Goal: Information Seeking & Learning: Learn about a topic

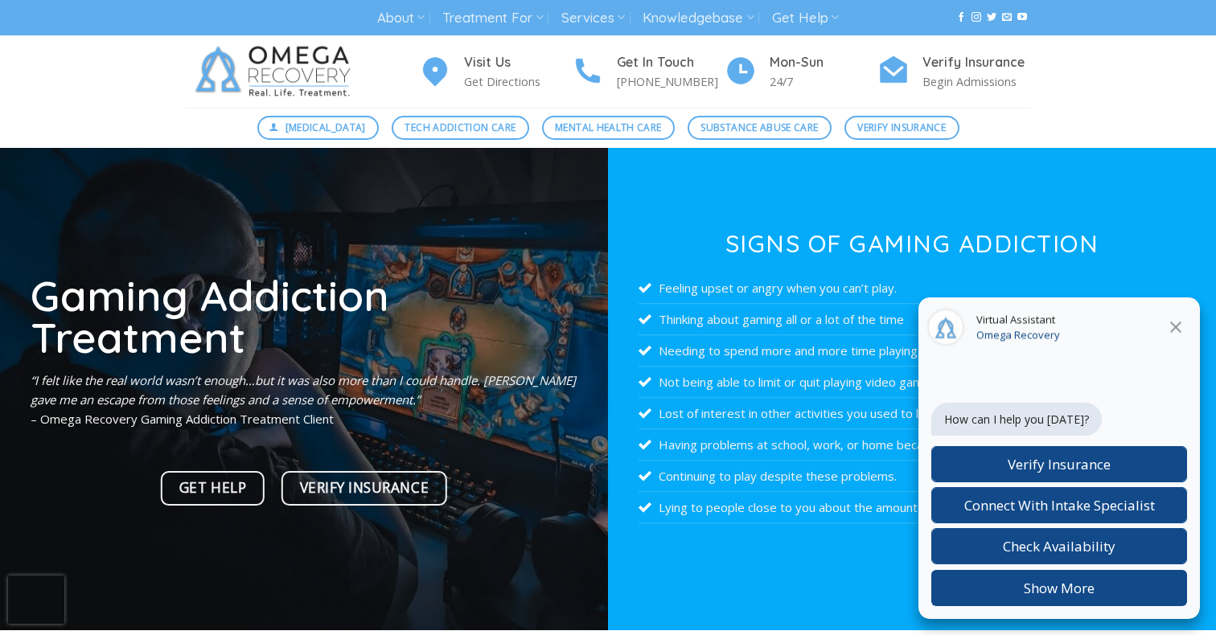
click at [1176, 323] on icon at bounding box center [1175, 327] width 19 height 19
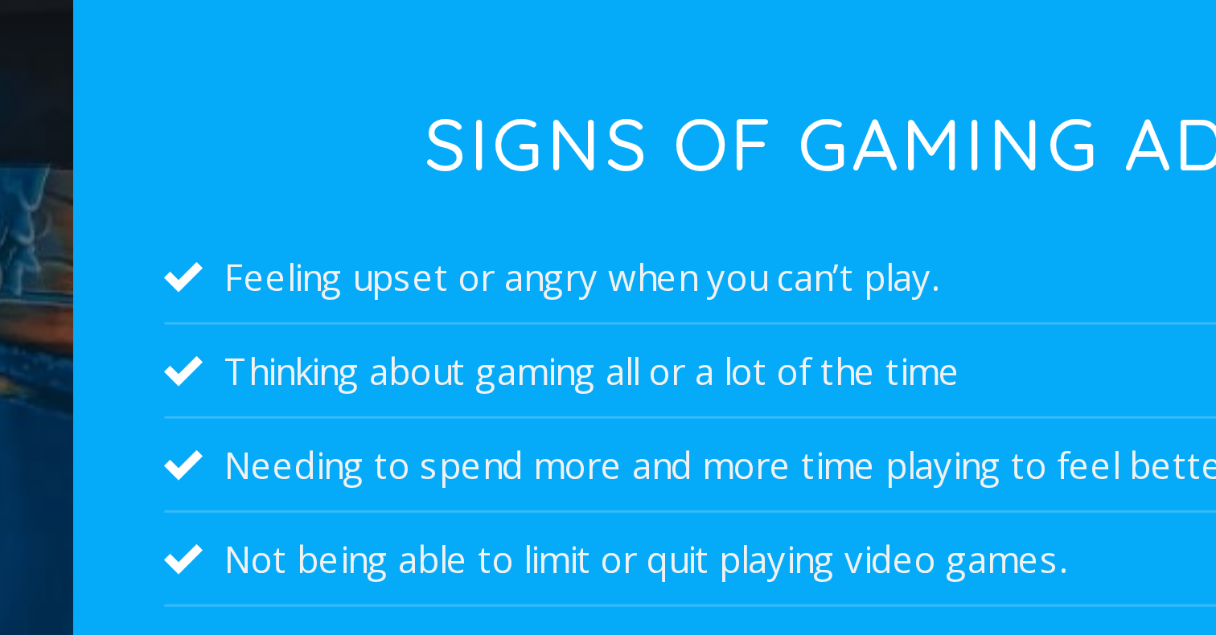
click at [782, 290] on li "Feeling upset or angry when you can’t play." at bounding box center [911, 288] width 547 height 31
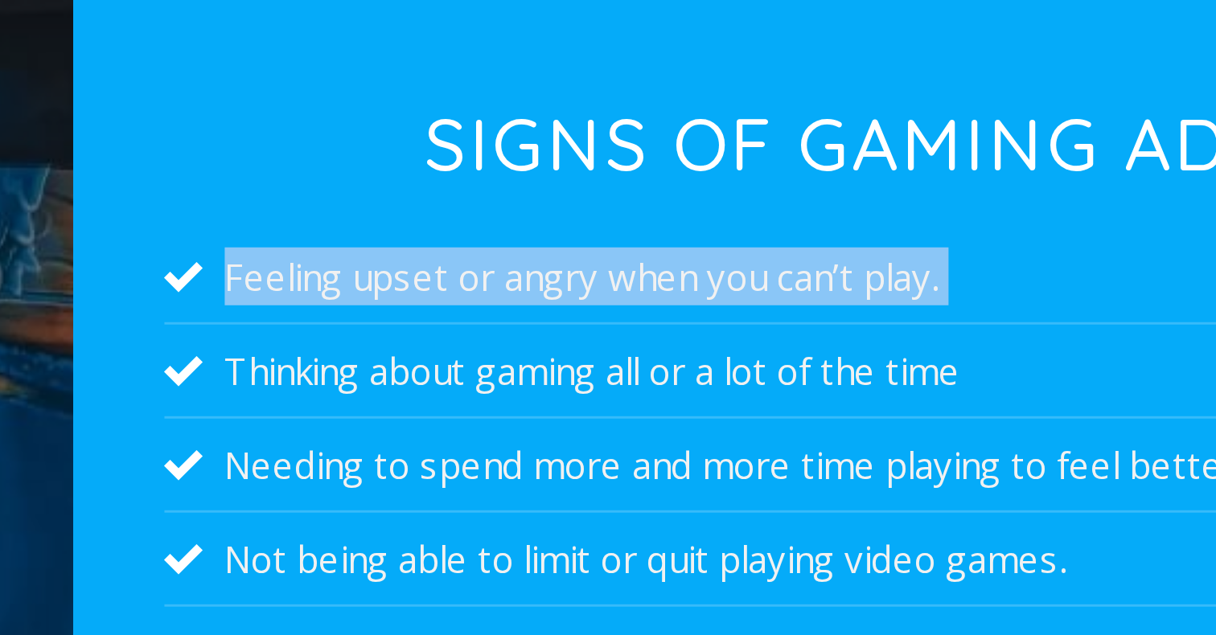
click at [782, 290] on li "Feeling upset or angry when you can’t play." at bounding box center [911, 288] width 547 height 31
click at [782, 285] on li "Feeling upset or angry when you can’t play." at bounding box center [911, 288] width 547 height 31
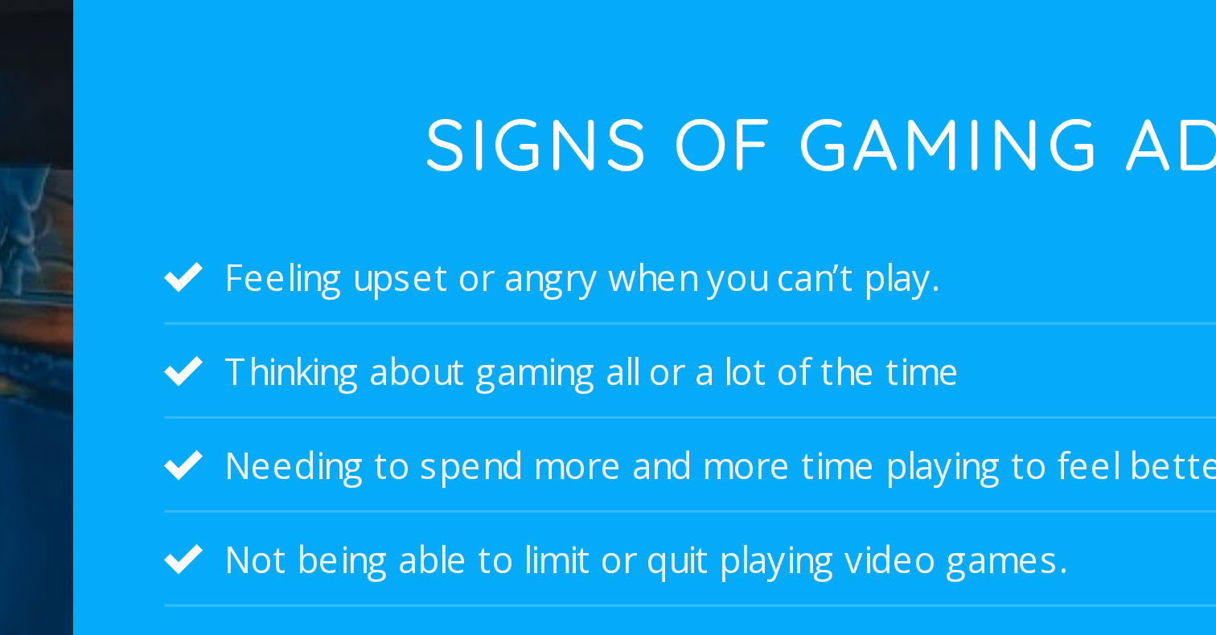
click at [782, 285] on li "Feeling upset or angry when you can’t play." at bounding box center [911, 288] width 547 height 31
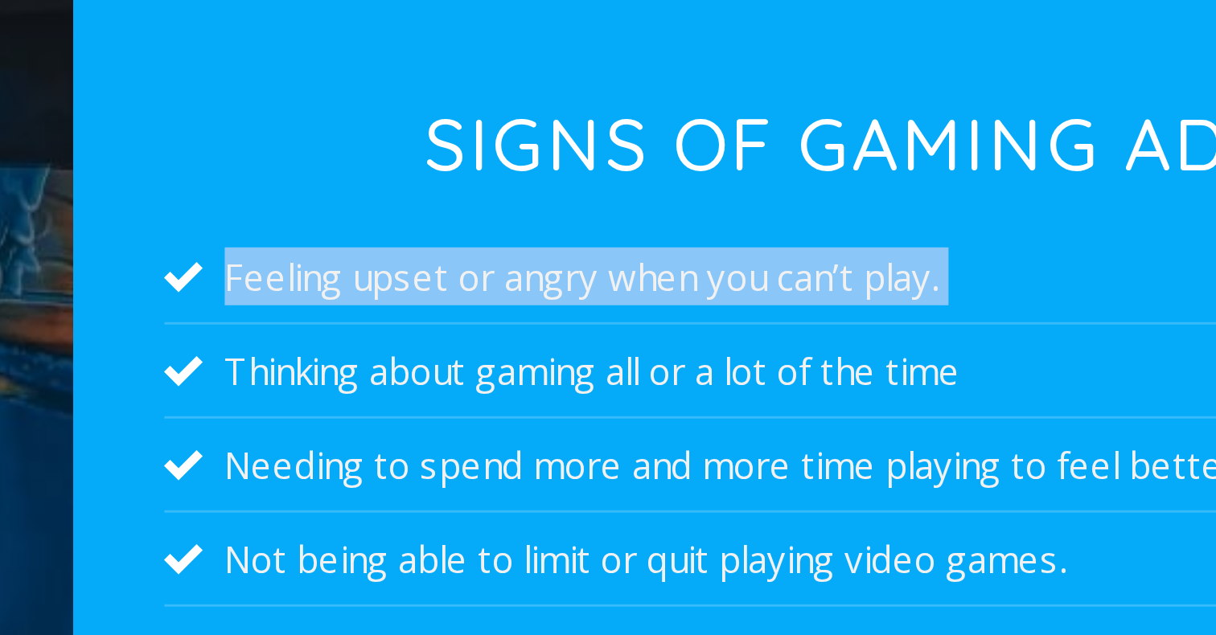
click at [782, 285] on li "Feeling upset or angry when you can’t play." at bounding box center [911, 288] width 547 height 31
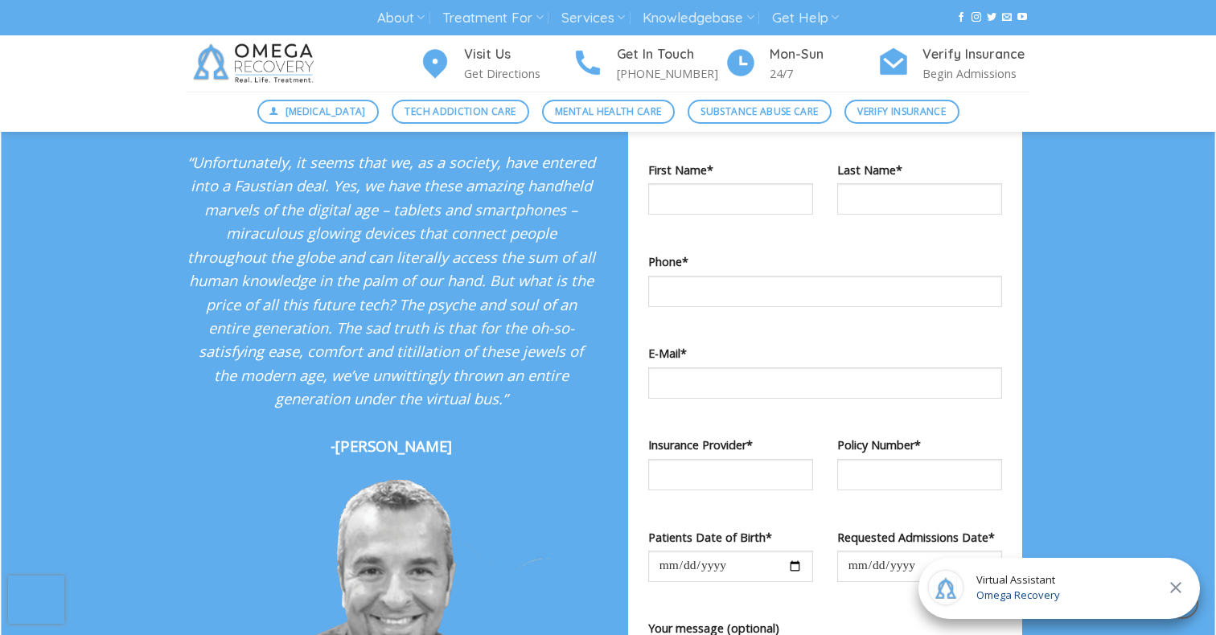
scroll to position [1570, 0]
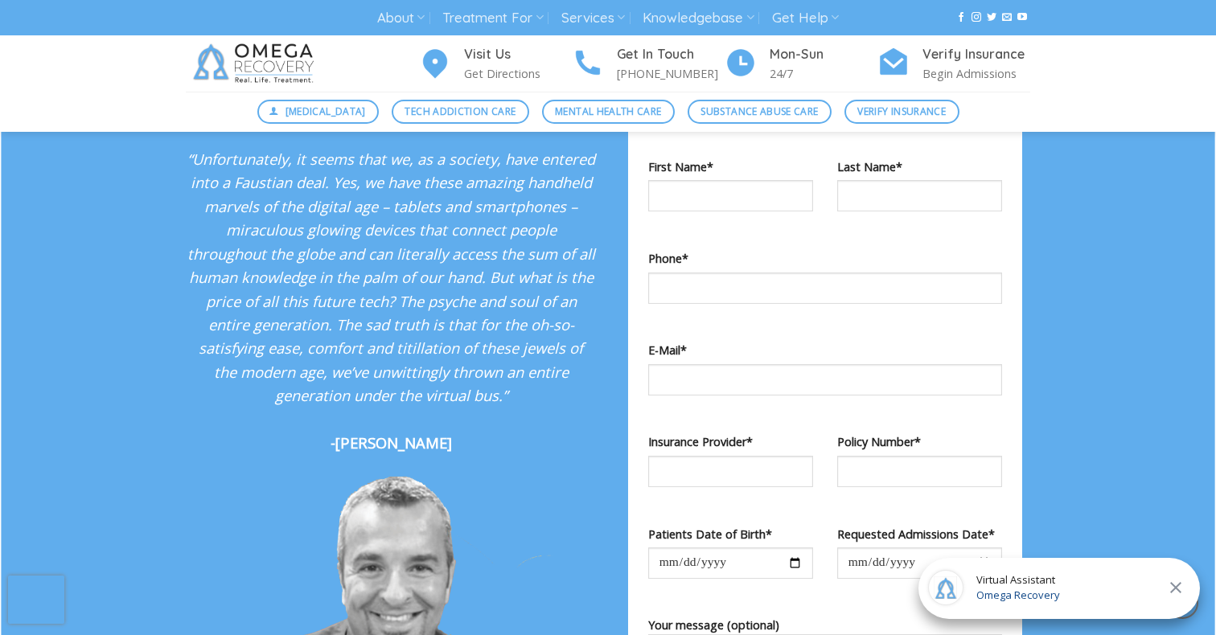
click at [382, 443] on strong "-[PERSON_NAME]" at bounding box center [390, 443] width 121 height 20
copy div "-[PERSON_NAME]"
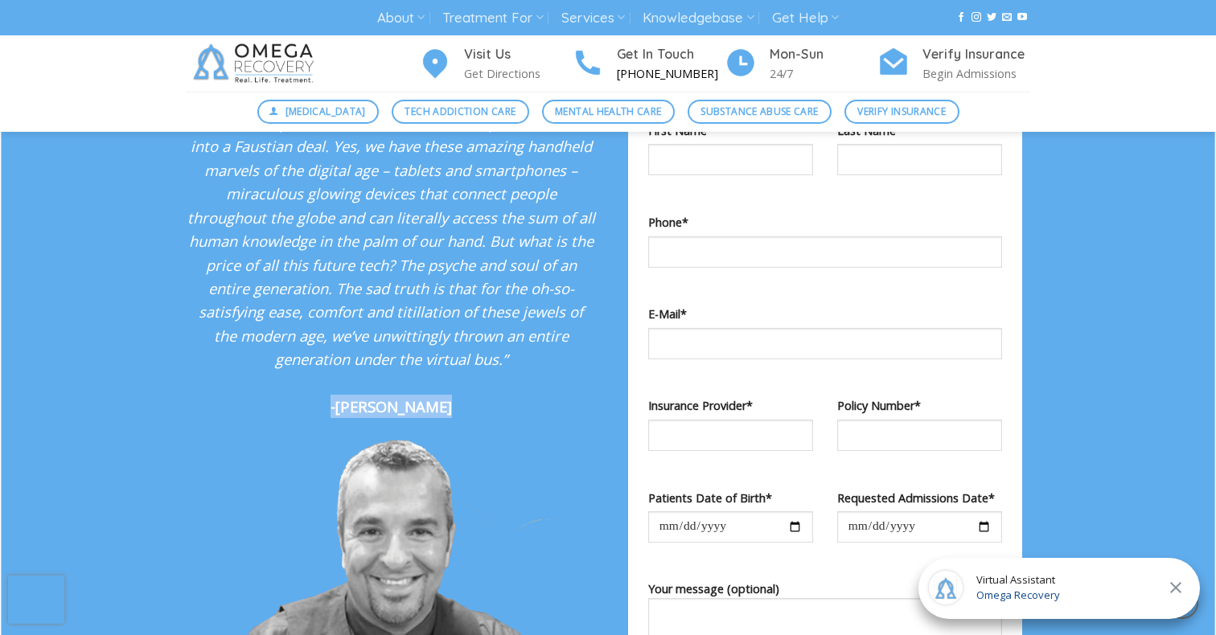
scroll to position [1614, 0]
